Goal: Information Seeking & Learning: Learn about a topic

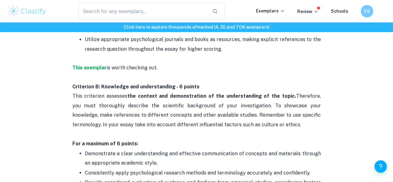
scroll to position [456, 0]
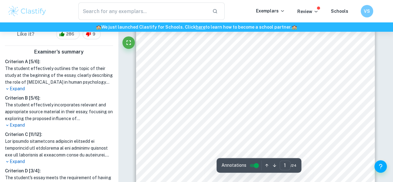
scroll to position [152, 0]
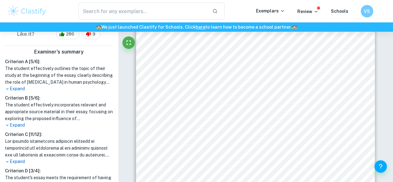
click at [15, 85] on p "Expand" at bounding box center [59, 88] width 108 height 7
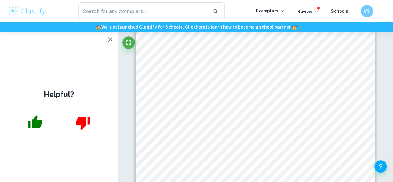
scroll to position [0, 0]
click at [37, 121] on icon "button" at bounding box center [35, 121] width 14 height 13
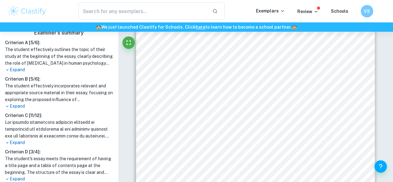
scroll to position [181, 0]
click at [20, 66] on p "Expand" at bounding box center [59, 69] width 108 height 7
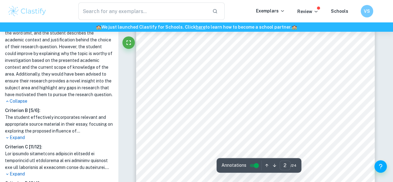
scroll to position [398, 0]
type input "3"
